Goal: Information Seeking & Learning: Learn about a topic

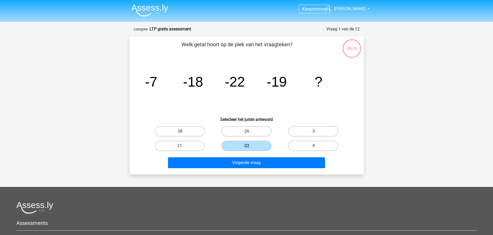
scroll to position [89, 0]
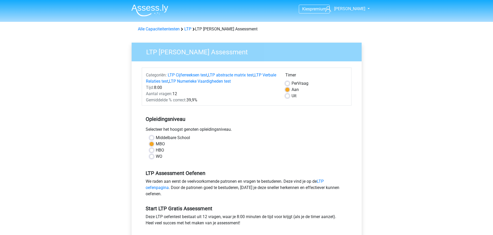
scroll to position [65, 0]
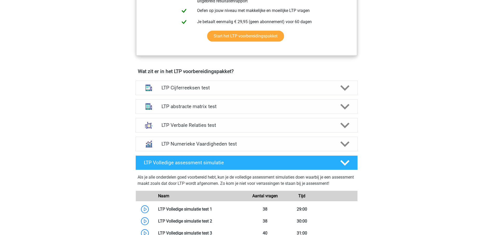
scroll to position [292, 0]
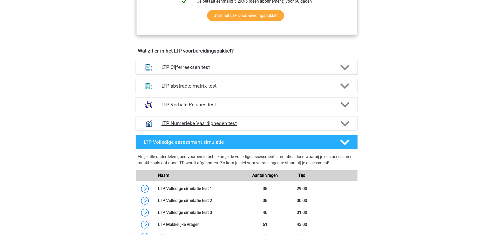
click at [229, 124] on h4 "LTP Numerieke Vaardigheden test" at bounding box center [246, 123] width 170 height 6
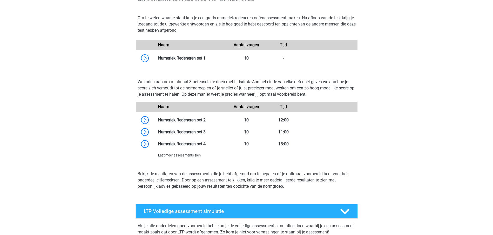
scroll to position [454, 0]
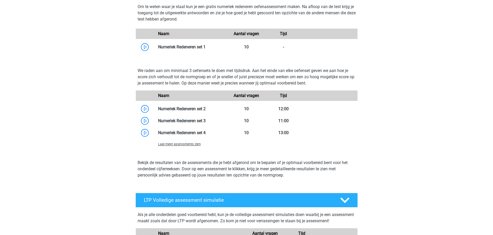
click at [195, 145] on span "Laat meer assessments zien" at bounding box center [179, 144] width 43 height 4
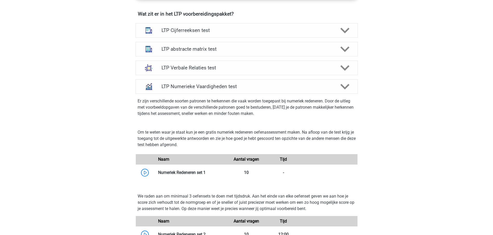
scroll to position [324, 0]
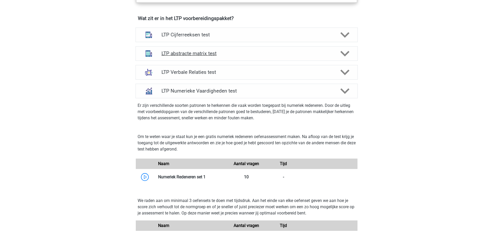
click at [196, 54] on h4 "LTP abstracte matrix test" at bounding box center [246, 53] width 170 height 6
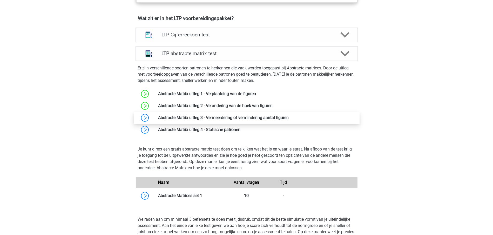
click at [289, 118] on link at bounding box center [289, 117] width 0 height 5
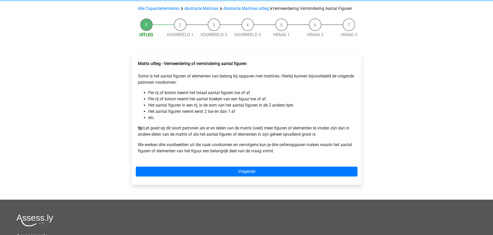
scroll to position [32, 0]
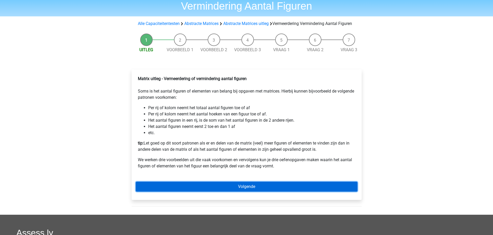
click at [253, 191] on link "Volgende" at bounding box center [247, 186] width 222 height 10
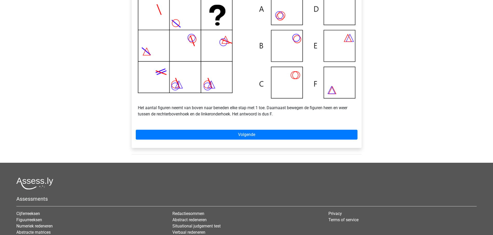
scroll to position [130, 0]
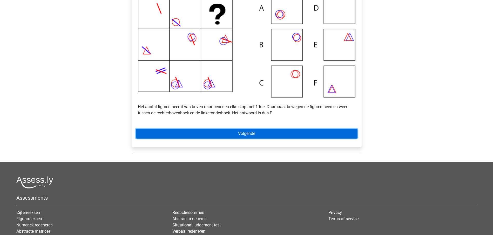
click at [250, 138] on link "Volgende" at bounding box center [247, 133] width 222 height 10
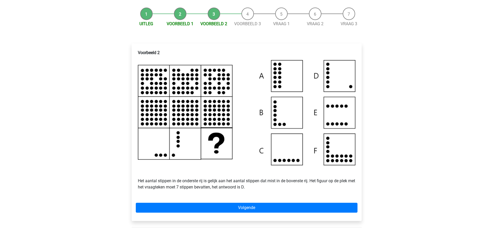
scroll to position [65, 0]
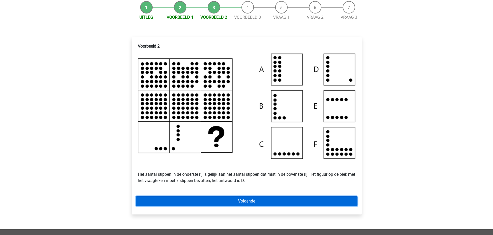
click at [251, 206] on link "Volgende" at bounding box center [247, 201] width 222 height 10
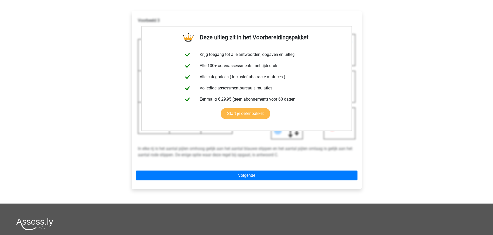
scroll to position [97, 0]
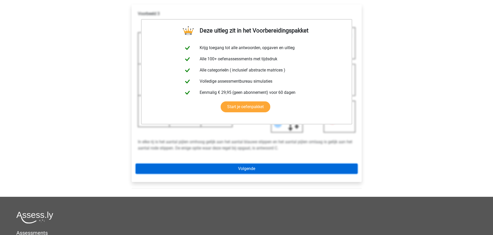
click at [250, 173] on link "Volgende" at bounding box center [247, 169] width 222 height 10
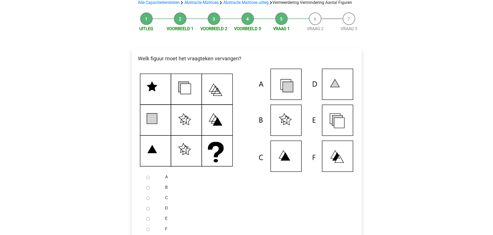
scroll to position [65, 0]
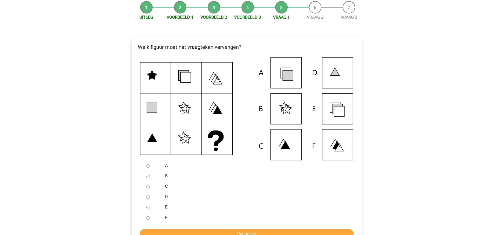
click at [148, 209] on input "E" at bounding box center [147, 207] width 3 height 3
radio input "true"
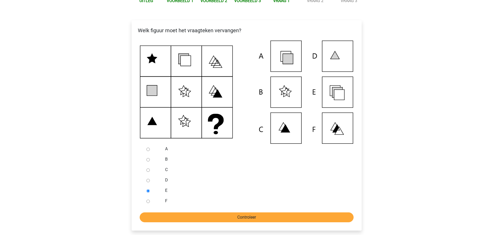
scroll to position [97, 0]
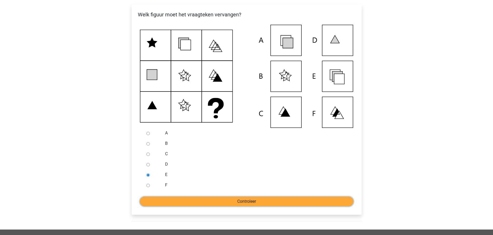
click at [235, 206] on input "Controleer" at bounding box center [247, 201] width 214 height 10
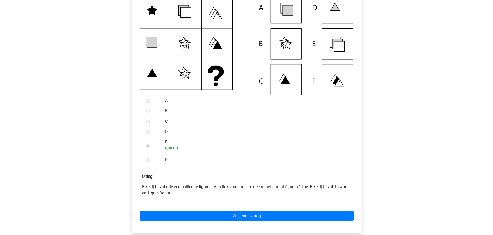
scroll to position [162, 0]
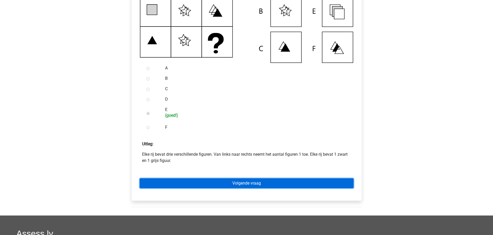
click at [255, 188] on link "Volgende vraag" at bounding box center [247, 183] width 214 height 10
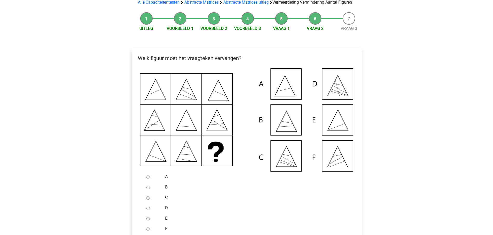
scroll to position [65, 0]
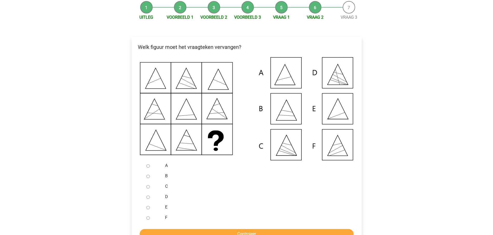
click at [148, 209] on input "E" at bounding box center [147, 207] width 3 height 3
radio input "true"
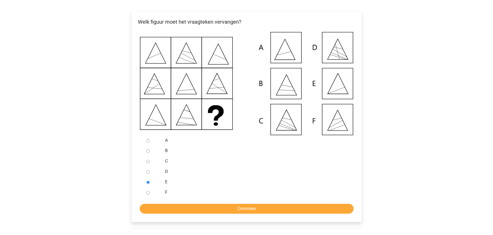
scroll to position [97, 0]
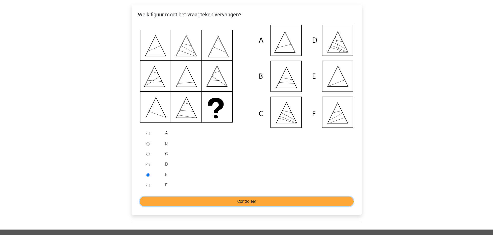
click at [235, 206] on input "Controleer" at bounding box center [247, 201] width 214 height 10
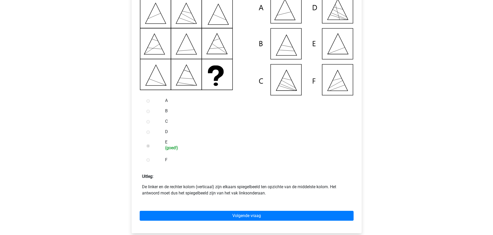
scroll to position [162, 0]
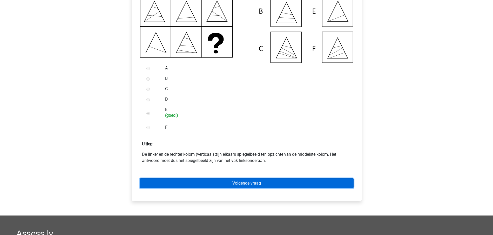
click at [248, 188] on link "Volgende vraag" at bounding box center [247, 183] width 214 height 10
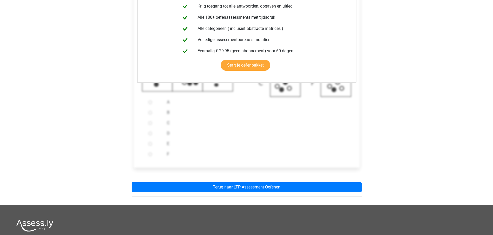
scroll to position [130, 0]
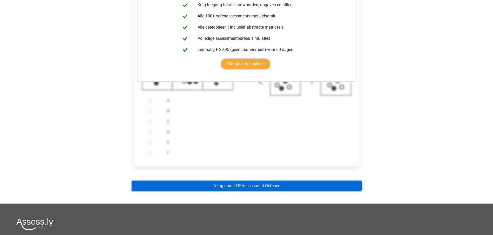
click at [256, 191] on link "Terug naar LTP Assessment Oefenen" at bounding box center [247, 186] width 230 height 10
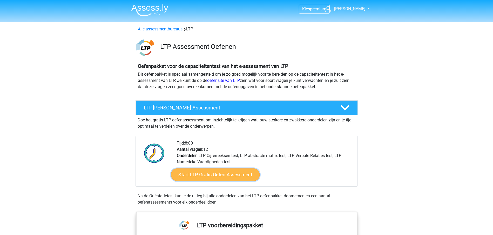
click at [234, 175] on link "Start LTP Gratis Oefen Assessment" at bounding box center [215, 174] width 89 height 12
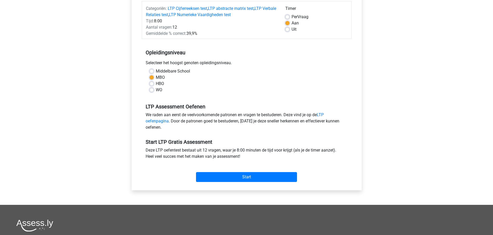
scroll to position [97, 0]
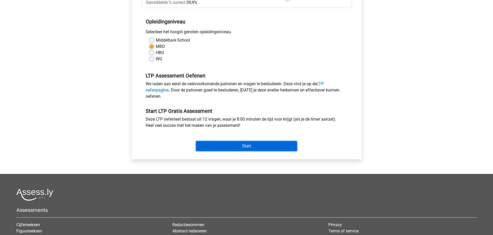
click at [249, 146] on input "Start" at bounding box center [246, 146] width 101 height 10
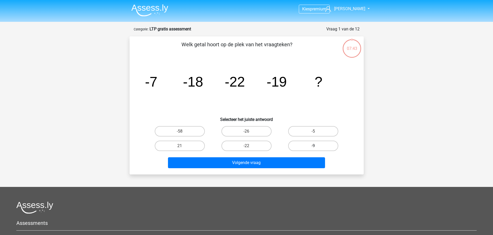
click at [302, 145] on label "-9" at bounding box center [313, 145] width 50 height 10
click at [313, 146] on input "-9" at bounding box center [314, 147] width 3 height 3
radio input "true"
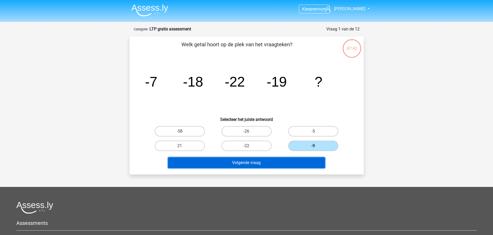
click at [248, 162] on button "Volgende vraag" at bounding box center [246, 162] width 157 height 11
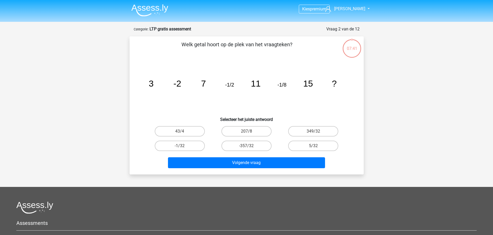
scroll to position [26, 0]
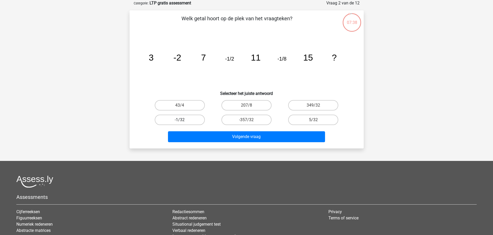
click at [186, 118] on label "-1/32" at bounding box center [180, 119] width 50 height 10
click at [183, 120] on input "-1/32" at bounding box center [181, 121] width 3 height 3
radio input "true"
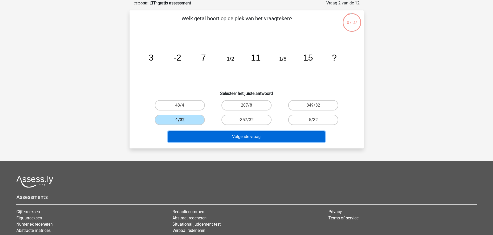
click at [244, 136] on button "Volgende vraag" at bounding box center [246, 136] width 157 height 11
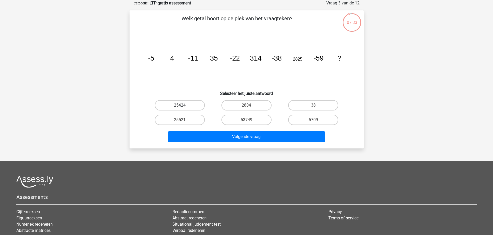
click at [175, 104] on label "25424" at bounding box center [180, 105] width 50 height 10
click at [180, 105] on input "25424" at bounding box center [181, 106] width 3 height 3
radio input "true"
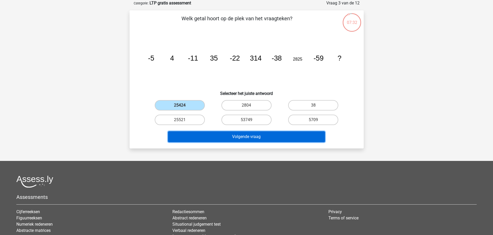
click at [241, 135] on button "Volgende vraag" at bounding box center [246, 136] width 157 height 11
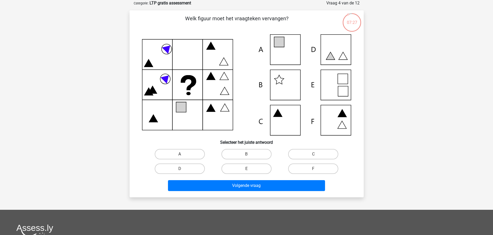
click at [176, 153] on label "A" at bounding box center [180, 154] width 50 height 10
click at [180, 154] on input "A" at bounding box center [181, 155] width 3 height 3
radio input "true"
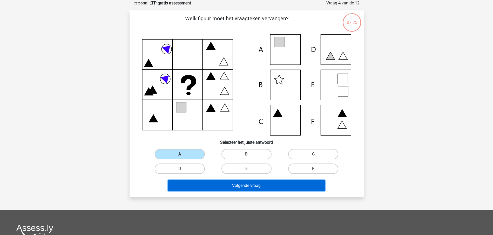
click at [245, 185] on button "Volgende vraag" at bounding box center [246, 185] width 157 height 11
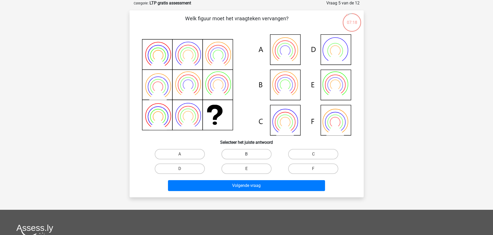
click at [242, 155] on label "B" at bounding box center [246, 154] width 50 height 10
click at [246, 155] on input "B" at bounding box center [247, 155] width 3 height 3
radio input "true"
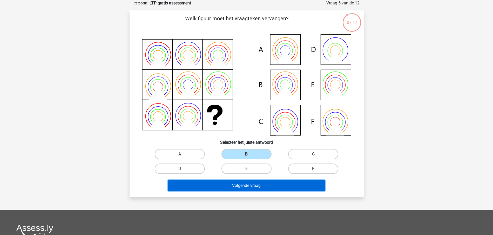
click at [243, 184] on button "Volgende vraag" at bounding box center [246, 185] width 157 height 11
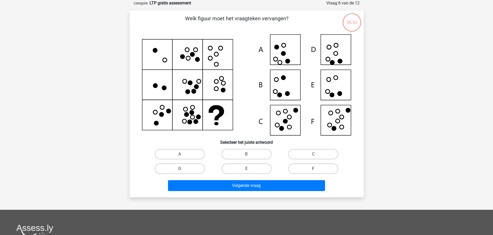
click at [312, 168] on label "F" at bounding box center [313, 168] width 50 height 10
click at [313, 168] on input "F" at bounding box center [314, 169] width 3 height 3
radio input "true"
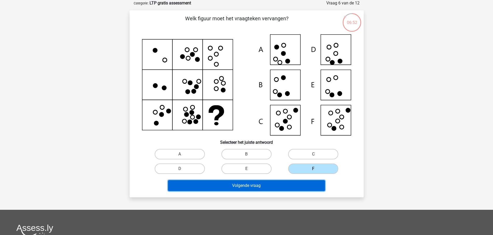
click at [253, 184] on button "Volgende vraag" at bounding box center [246, 185] width 157 height 11
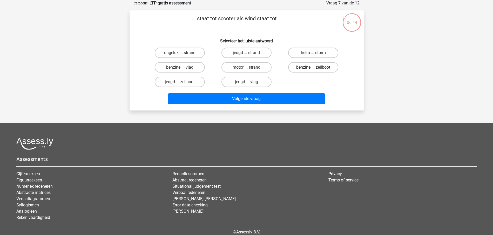
click at [308, 66] on label "benzine ... zeilboot" at bounding box center [313, 67] width 50 height 10
click at [313, 67] on input "benzine ... zeilboot" at bounding box center [314, 68] width 3 height 3
radio input "true"
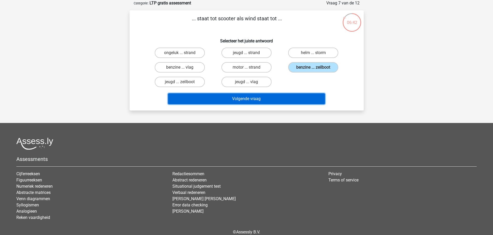
click at [253, 98] on button "Volgende vraag" at bounding box center [246, 98] width 157 height 11
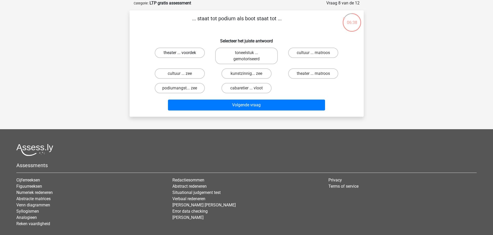
click at [180, 52] on label "theater ... voordek" at bounding box center [180, 52] width 50 height 10
click at [180, 53] on input "theater ... voordek" at bounding box center [181, 54] width 3 height 3
radio input "true"
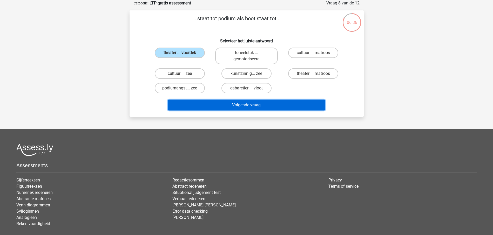
click at [239, 104] on button "Volgende vraag" at bounding box center [246, 104] width 157 height 11
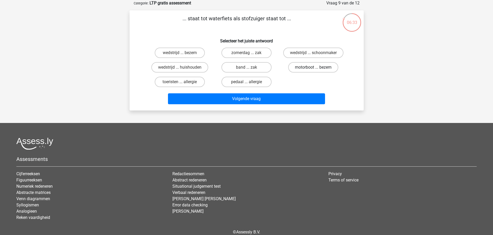
click at [314, 66] on label "motorboot ... bezem" at bounding box center [313, 67] width 50 height 10
click at [314, 67] on input "motorboot ... bezem" at bounding box center [314, 68] width 3 height 3
radio input "true"
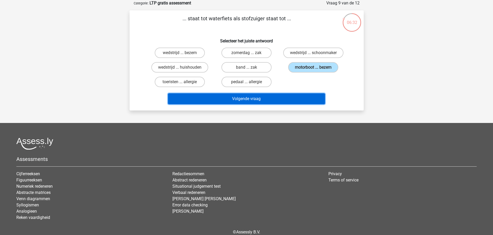
click at [250, 97] on button "Volgende vraag" at bounding box center [246, 98] width 157 height 11
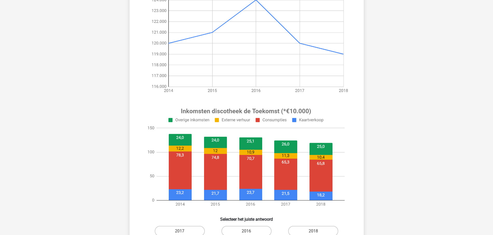
scroll to position [123, 0]
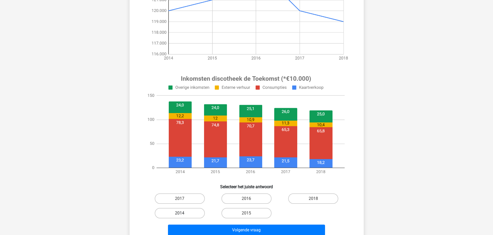
click at [181, 212] on label "2014" at bounding box center [180, 213] width 50 height 10
click at [181, 213] on input "2014" at bounding box center [181, 214] width 3 height 3
radio input "true"
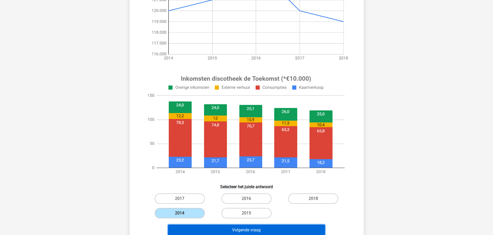
click at [232, 228] on button "Volgende vraag" at bounding box center [246, 229] width 157 height 11
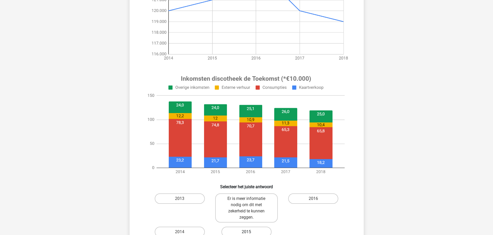
click at [238, 230] on label "2015" at bounding box center [246, 231] width 50 height 10
click at [246, 232] on input "2015" at bounding box center [247, 233] width 3 height 3
radio input "true"
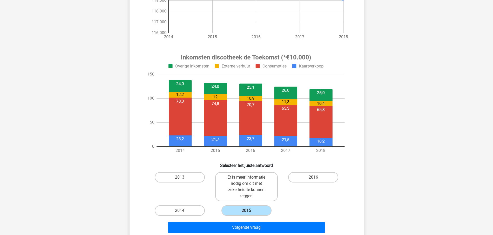
scroll to position [156, 0]
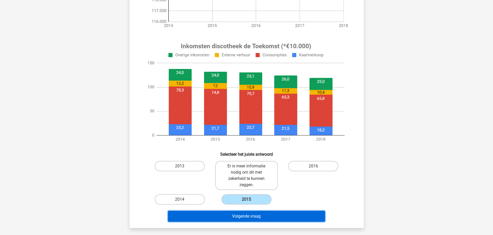
click at [250, 215] on button "Volgende vraag" at bounding box center [246, 215] width 157 height 11
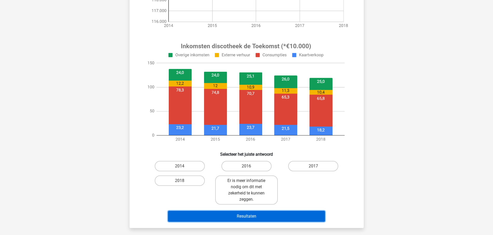
click at [241, 218] on button "Resultaten" at bounding box center [246, 215] width 157 height 11
click at [242, 215] on button "Resultaten" at bounding box center [246, 215] width 157 height 11
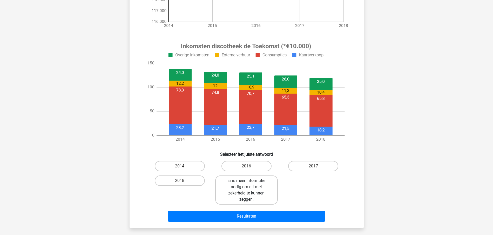
click at [242, 193] on label "Er is meer informatie nodig om dit met zekerheid te kunnen zeggen." at bounding box center [246, 189] width 63 height 29
click at [246, 184] on input "Er is meer informatie nodig om dit met zekerheid te kunnen zeggen." at bounding box center [247, 181] width 3 height 3
radio input "true"
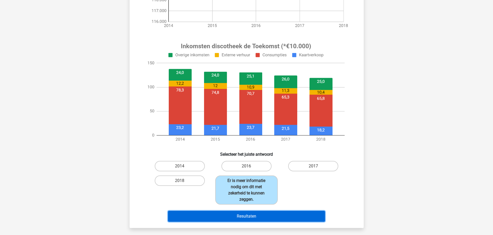
click at [243, 216] on button "Resultaten" at bounding box center [246, 215] width 157 height 11
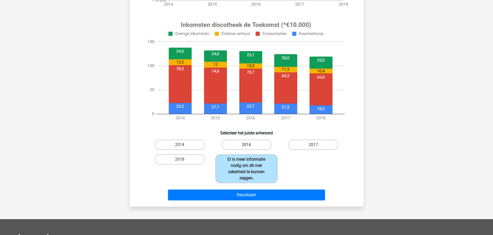
scroll to position [188, 0]
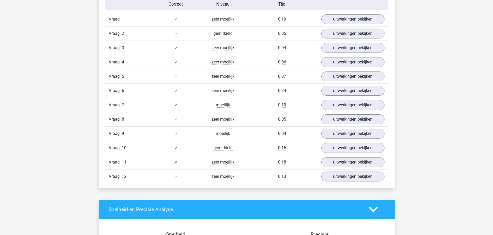
scroll to position [584, 0]
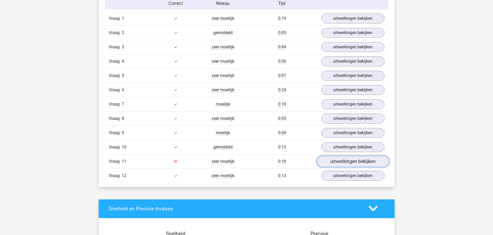
click at [344, 161] on link "uitwerkingen bekijken" at bounding box center [352, 160] width 72 height 11
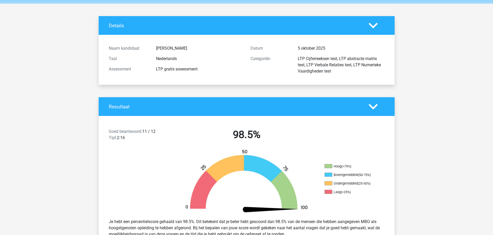
scroll to position [0, 0]
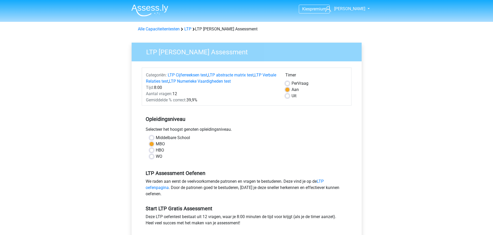
scroll to position [97, 0]
